Goal: Task Accomplishment & Management: Complete application form

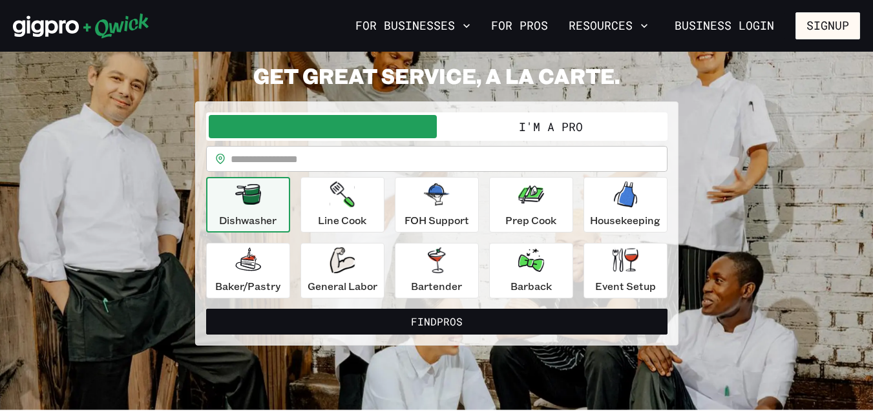
scroll to position [55, 0]
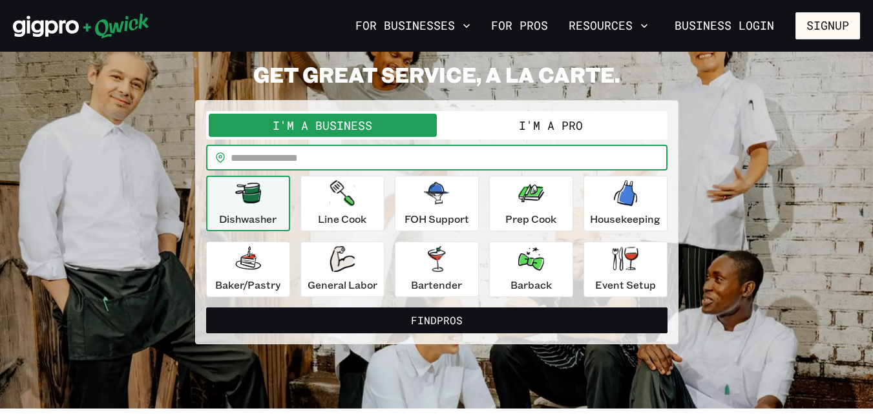
click at [581, 167] on input "text" at bounding box center [449, 158] width 437 height 26
type input "*****"
click at [206, 307] on button "Find Pros" at bounding box center [436, 320] width 461 height 26
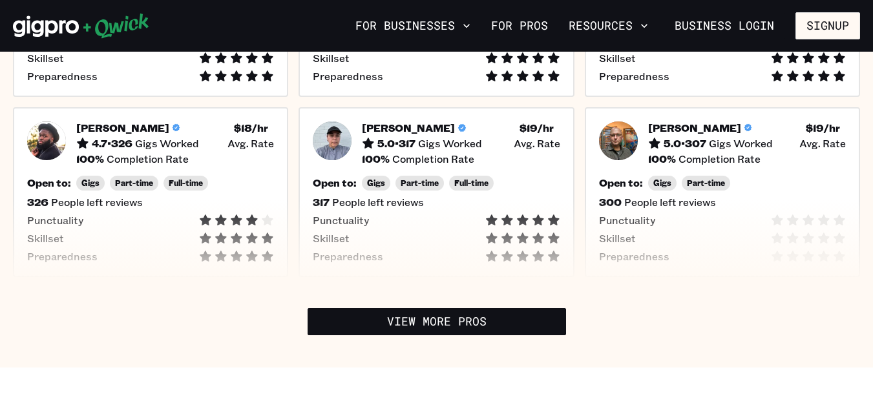
scroll to position [486, 0]
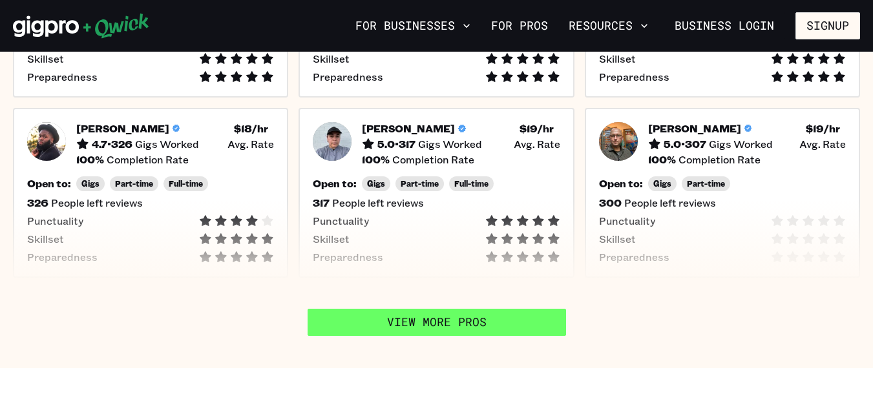
click at [453, 327] on link "View More Pros" at bounding box center [436, 322] width 258 height 27
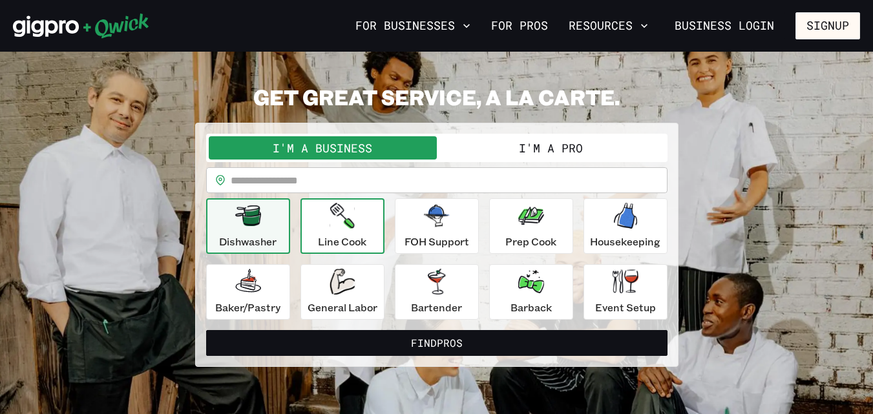
scroll to position [33, 0]
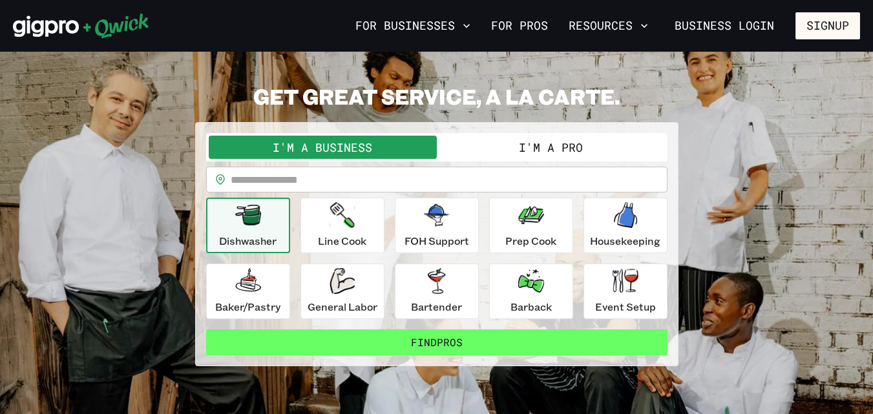
click at [481, 340] on button "Find Pros" at bounding box center [436, 342] width 461 height 26
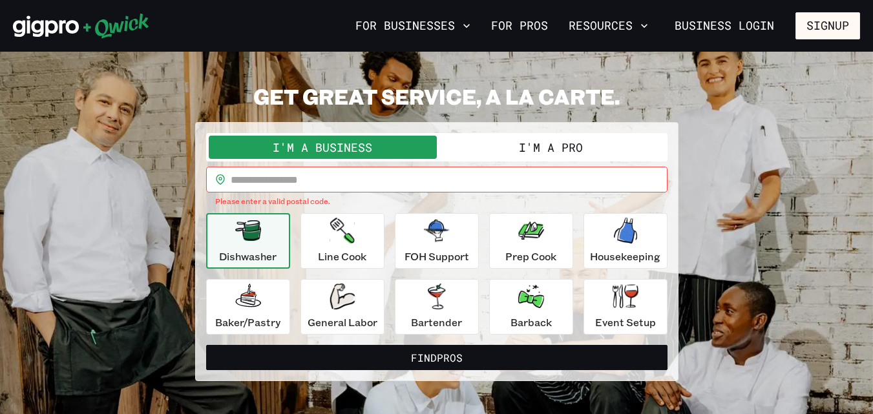
click at [500, 181] on input "text" at bounding box center [449, 180] width 437 height 26
click at [754, 17] on link "Business Login" at bounding box center [723, 25] width 121 height 27
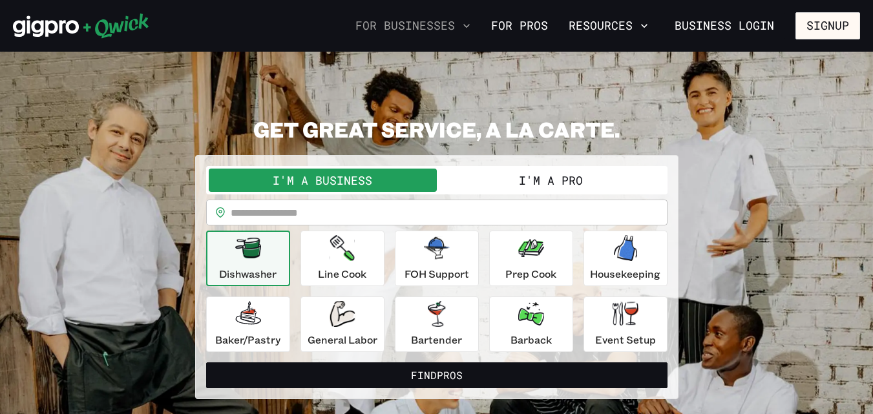
click at [421, 17] on button "For Businesses" at bounding box center [412, 26] width 125 height 22
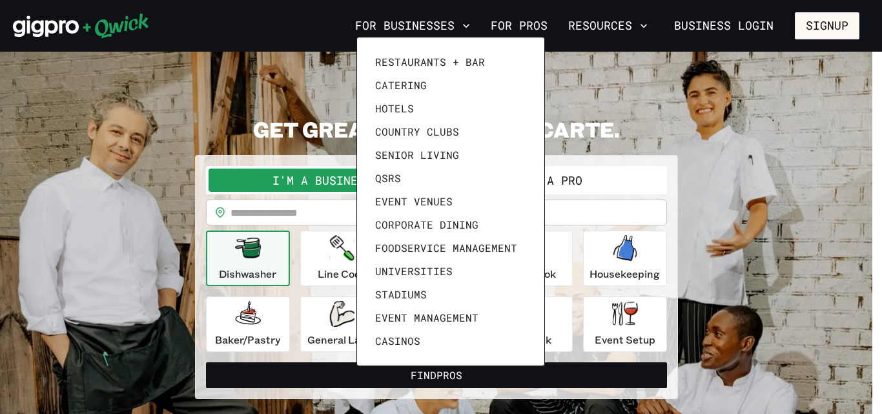
click at [823, 33] on div at bounding box center [441, 207] width 882 height 414
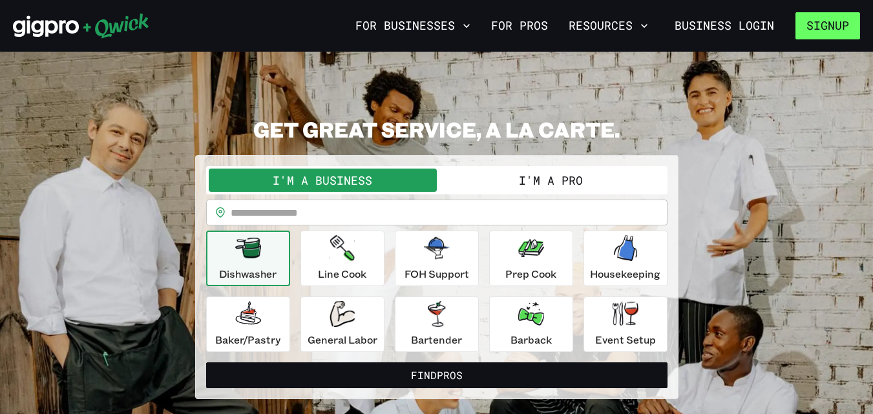
click at [824, 30] on button "Signup" at bounding box center [827, 25] width 65 height 27
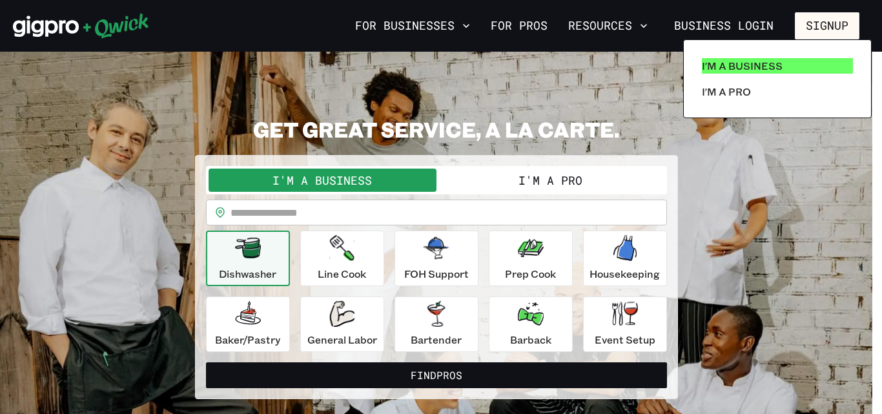
click at [772, 67] on p "I'm a Business" at bounding box center [742, 66] width 81 height 16
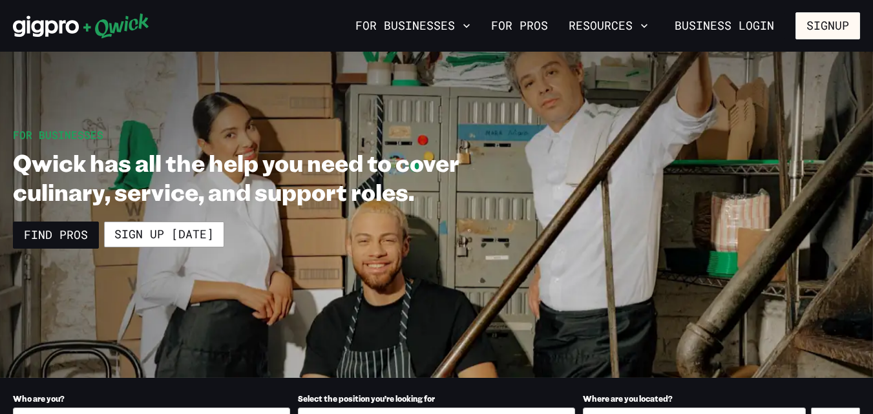
scroll to position [54, 0]
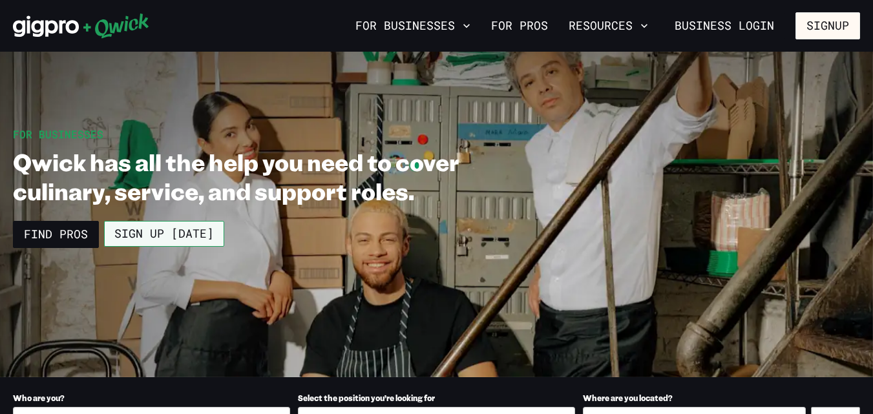
click at [169, 241] on link "Sign up [DATE]" at bounding box center [164, 234] width 120 height 26
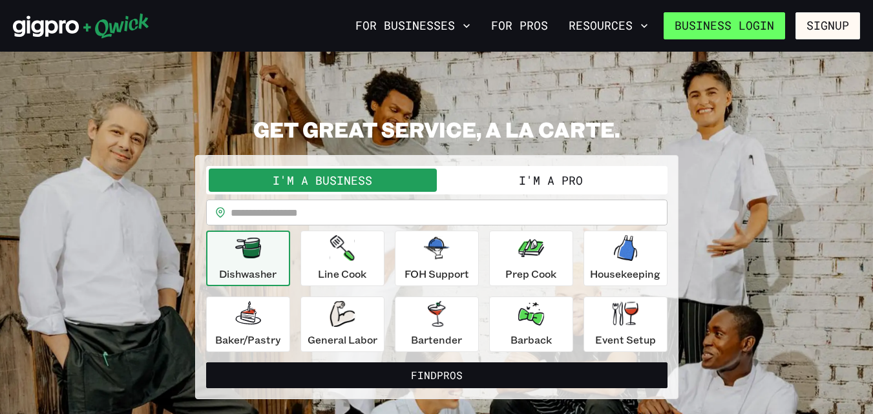
click at [768, 25] on link "Business Login" at bounding box center [723, 25] width 121 height 27
